Goal: Entertainment & Leisure: Consume media (video, audio)

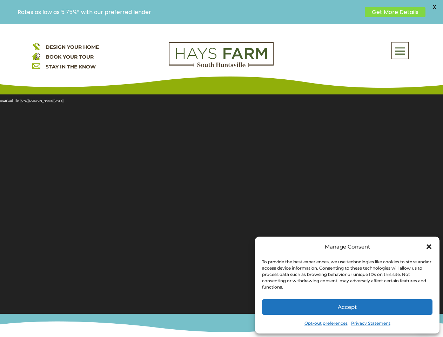
click at [221, 180] on section "Video Player Media error: Format(s) not supported or source(s) not found Downlo…" at bounding box center [221, 200] width 443 height 228
click at [400, 50] on span at bounding box center [400, 51] width 16 height 16
click at [221, 199] on section "Video Player Media error: Format(s) not supported or source(s) not found Downlo…" at bounding box center [221, 200] width 443 height 228
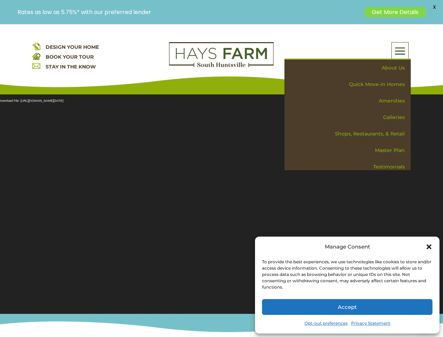
click at [221, 199] on section "Video Player Media error: Format(s) not supported or source(s) not found Downlo…" at bounding box center [221, 200] width 443 height 228
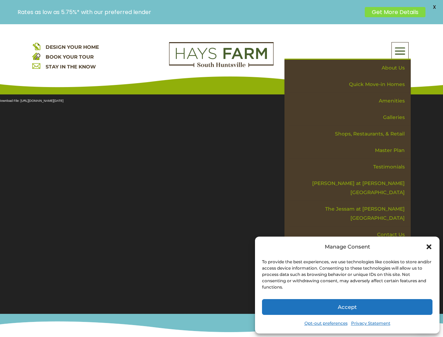
click at [434, 7] on span "X" at bounding box center [434, 7] width 11 height 11
